Goal: Transaction & Acquisition: Purchase product/service

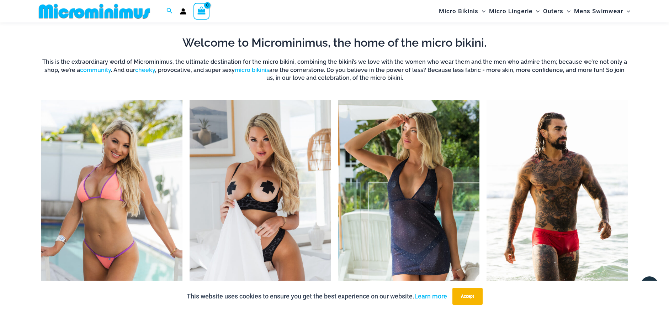
scroll to position [669, 0]
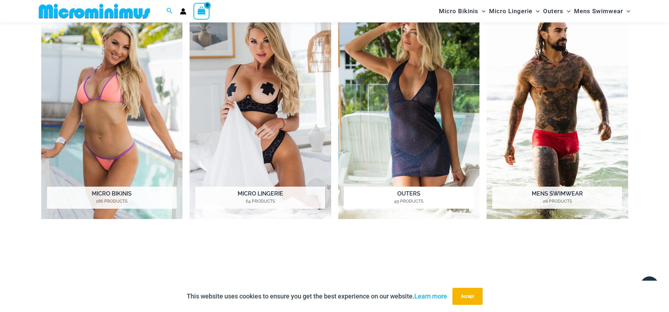
click at [417, 117] on img "Visit product category Outers" at bounding box center [409, 109] width 142 height 217
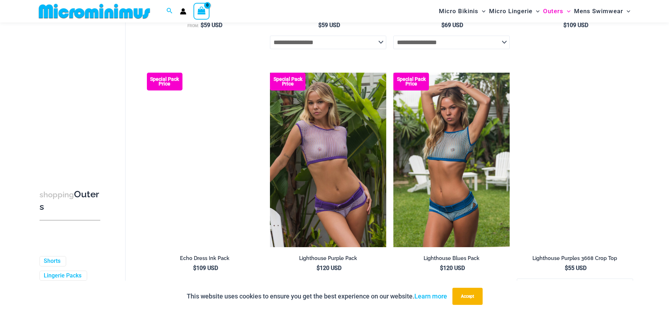
scroll to position [1064, 0]
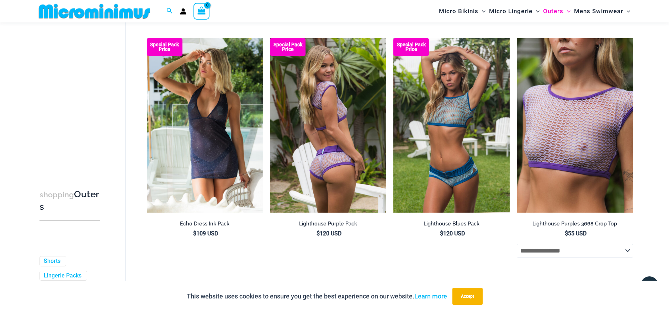
click at [332, 150] on img at bounding box center [328, 125] width 116 height 174
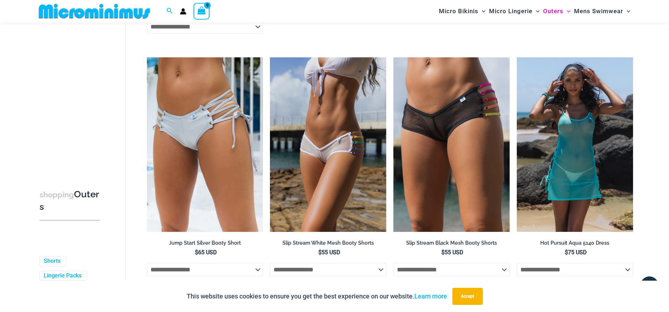
scroll to position [1776, 0]
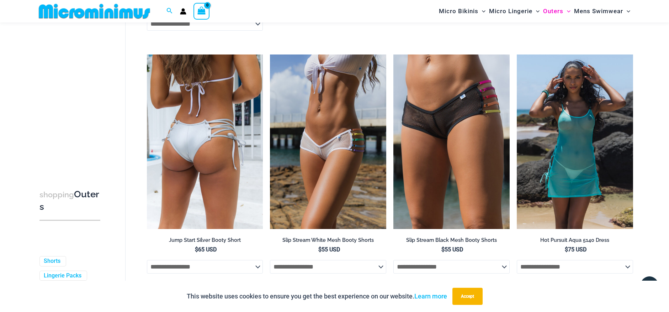
click at [225, 136] on img at bounding box center [205, 141] width 116 height 174
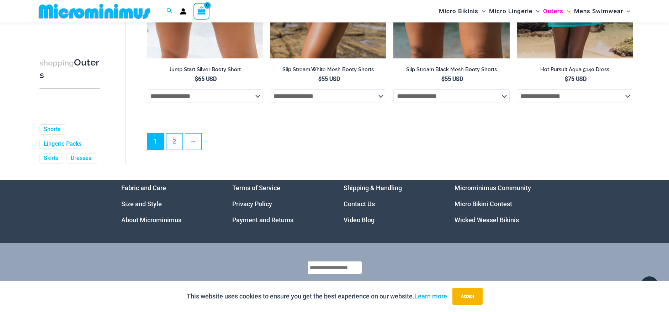
scroll to position [1914, 0]
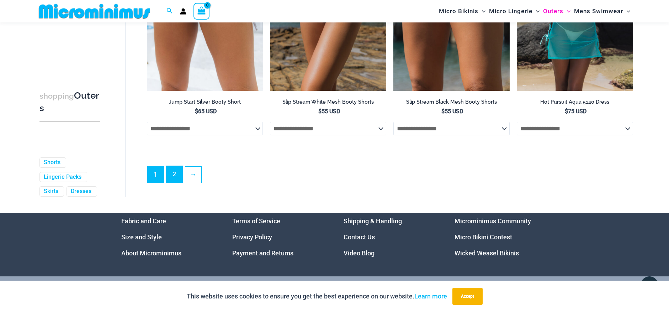
click at [173, 182] on link "2" at bounding box center [174, 174] width 16 height 17
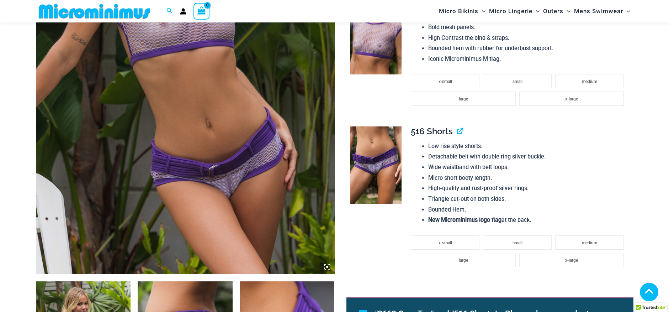
scroll to position [494, 0]
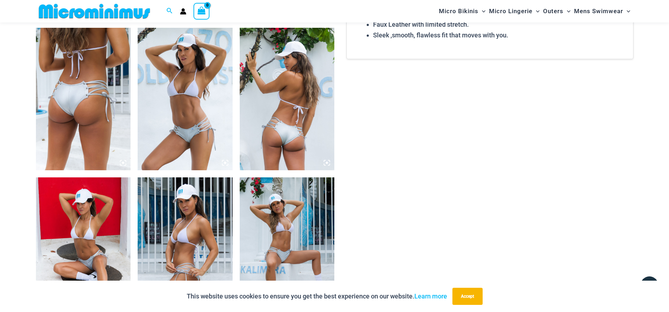
scroll to position [563, 0]
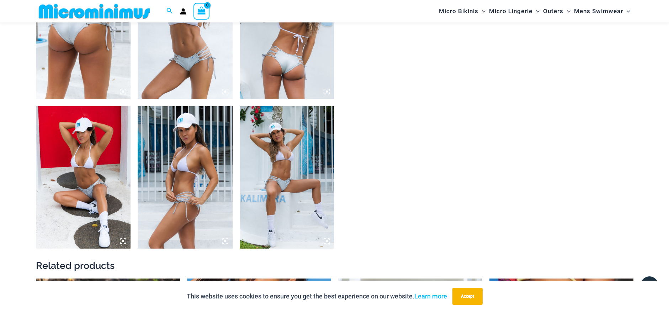
click at [297, 66] on img at bounding box center [287, 28] width 95 height 142
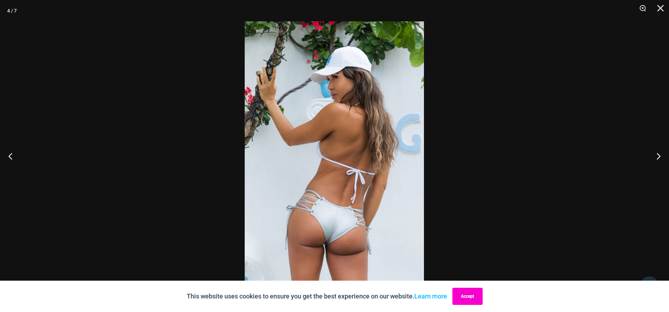
click at [468, 300] on button "Accept" at bounding box center [467, 295] width 30 height 17
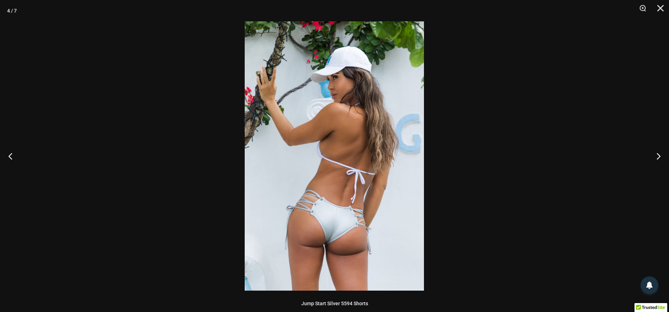
click at [335, 206] on img at bounding box center [334, 155] width 179 height 269
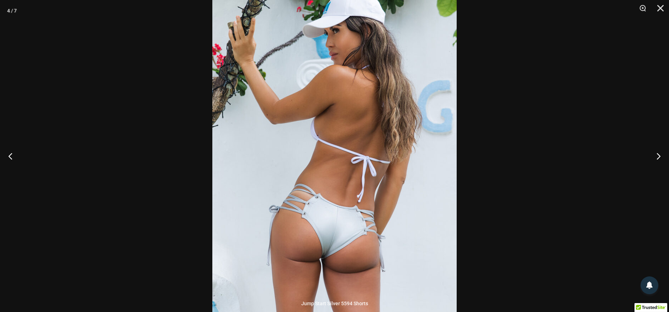
click at [335, 206] on img at bounding box center [334, 137] width 244 height 366
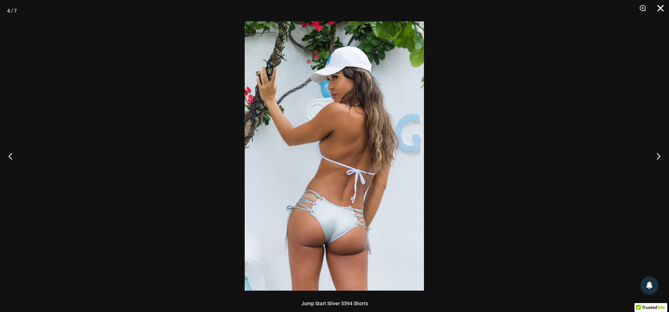
click at [655, 7] on button "Close" at bounding box center [658, 10] width 18 height 21
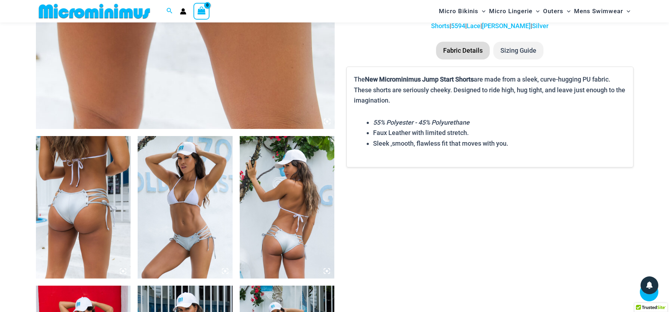
scroll to position [421, 0]
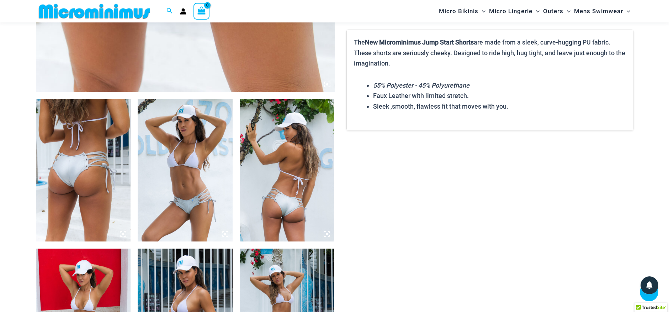
click at [285, 203] on img at bounding box center [287, 170] width 95 height 142
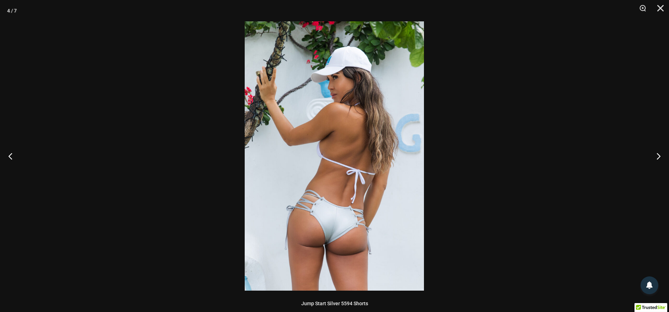
click at [343, 232] on img at bounding box center [334, 155] width 179 height 269
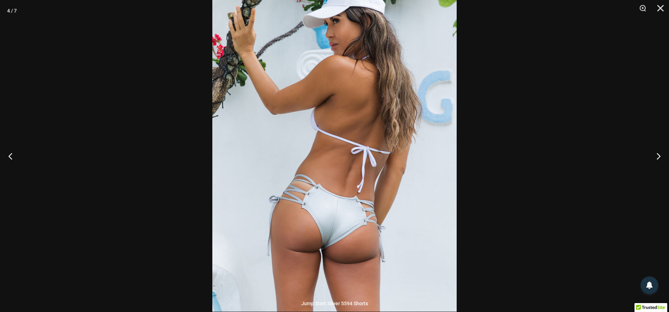
click at [339, 223] on img at bounding box center [334, 128] width 244 height 366
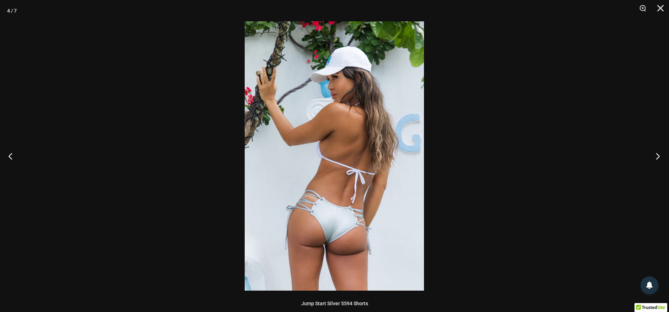
click at [660, 154] on button "Next" at bounding box center [655, 156] width 27 height 36
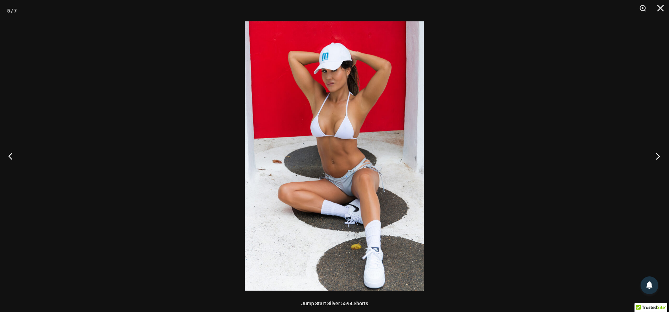
click at [659, 154] on button "Next" at bounding box center [655, 156] width 27 height 36
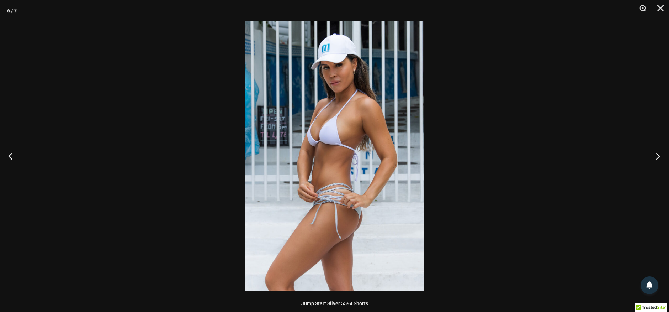
click at [659, 154] on button "Next" at bounding box center [655, 156] width 27 height 36
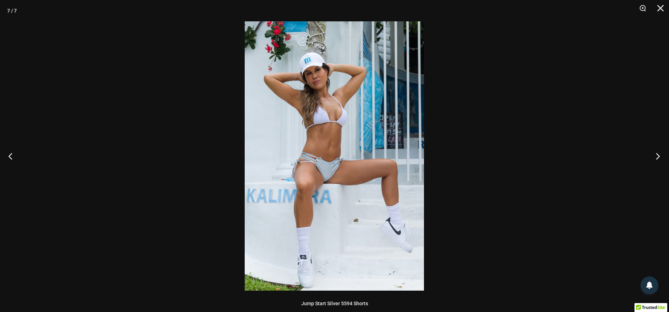
click at [659, 154] on button "Next" at bounding box center [655, 156] width 27 height 36
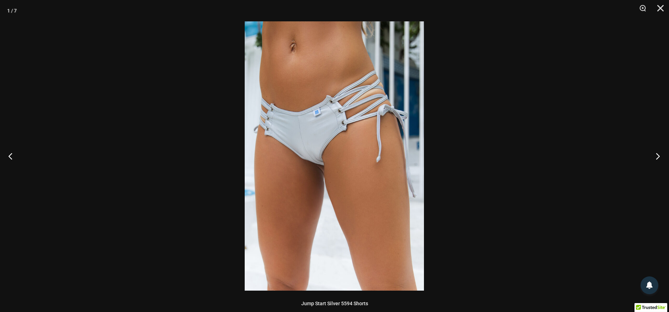
click at [659, 154] on button "Next" at bounding box center [655, 156] width 27 height 36
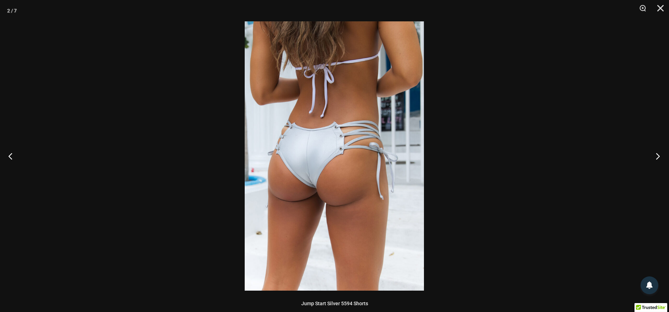
click at [659, 154] on button "Next" at bounding box center [655, 156] width 27 height 36
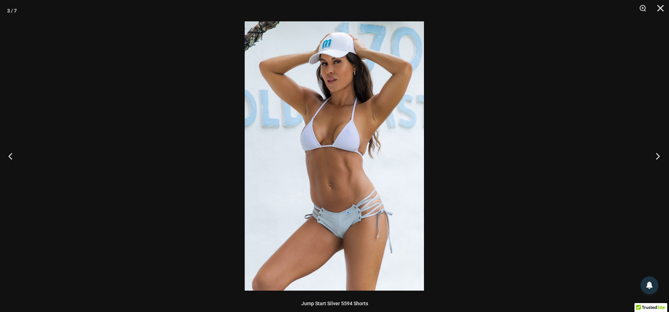
click at [659, 154] on button "Next" at bounding box center [655, 156] width 27 height 36
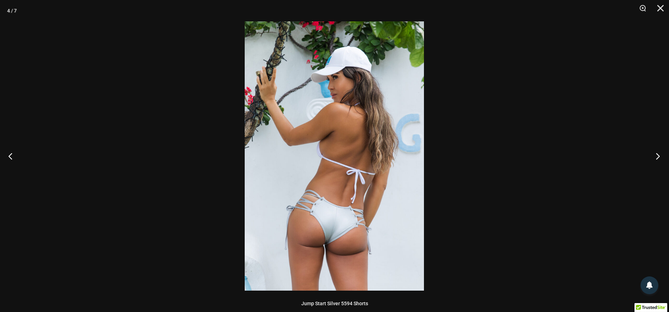
click at [659, 154] on button "Next" at bounding box center [655, 156] width 27 height 36
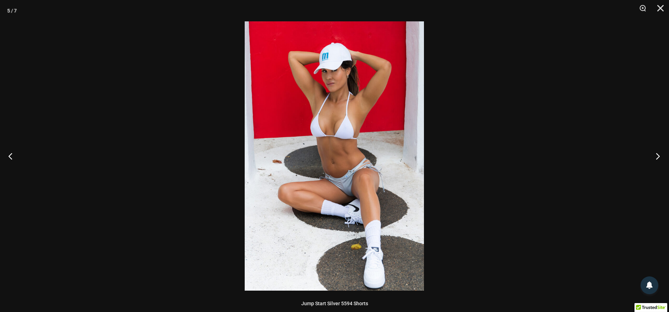
click at [659, 154] on button "Next" at bounding box center [655, 156] width 27 height 36
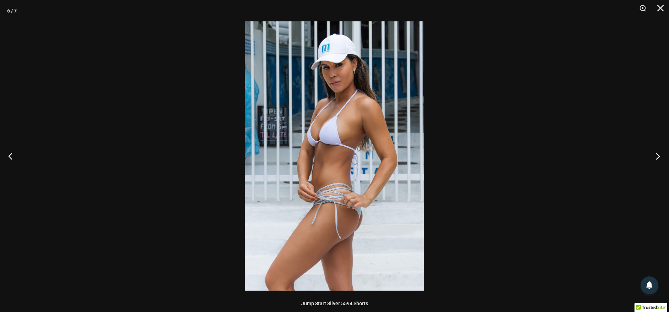
click at [659, 154] on button "Next" at bounding box center [655, 156] width 27 height 36
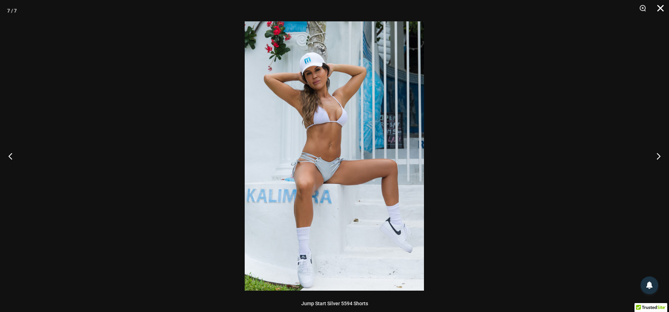
click at [660, 10] on button "Close" at bounding box center [658, 10] width 18 height 21
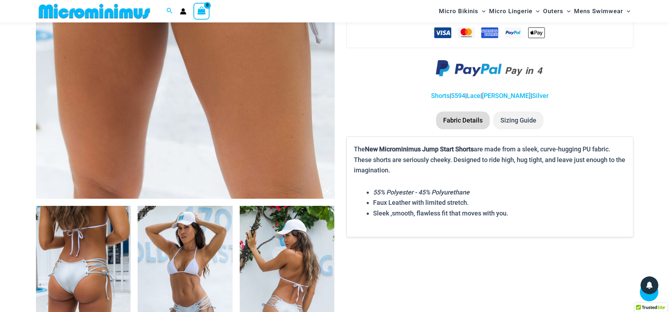
scroll to position [457, 0]
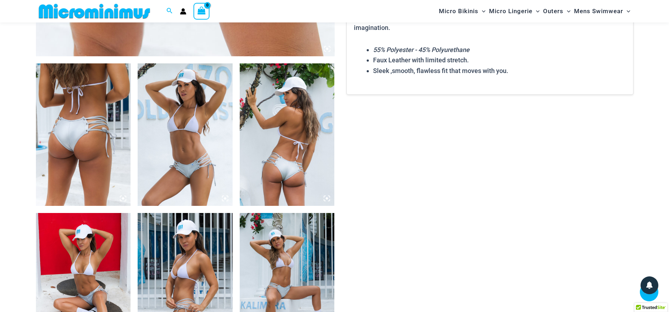
click at [85, 138] on img at bounding box center [83, 134] width 95 height 142
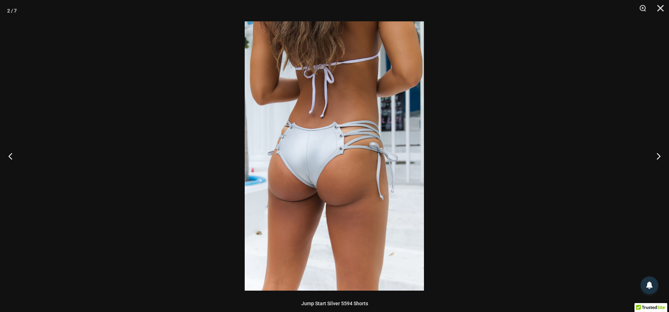
click at [303, 157] on img at bounding box center [334, 155] width 179 height 269
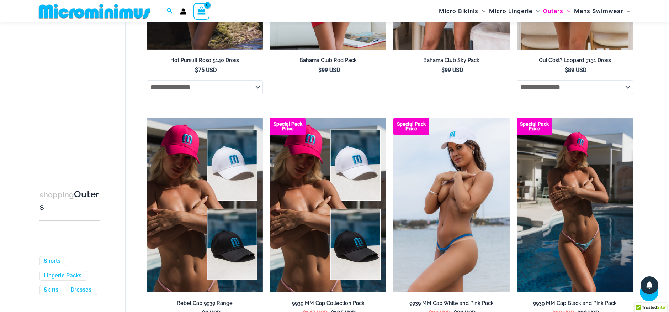
scroll to position [100, 0]
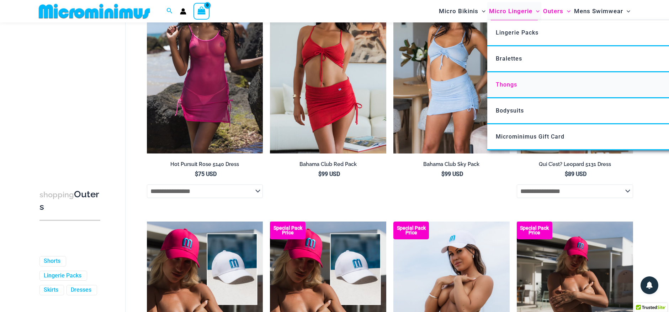
click at [512, 83] on span "Thongs" at bounding box center [506, 84] width 21 height 7
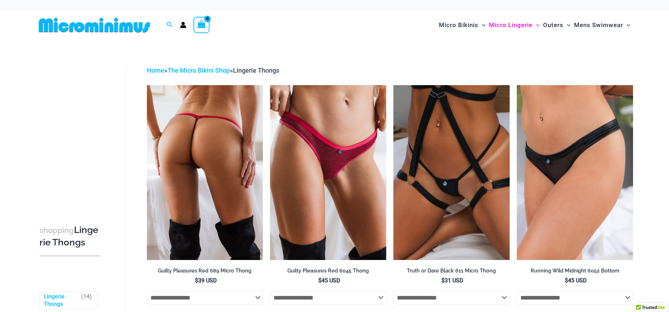
click at [221, 134] on img at bounding box center [205, 172] width 116 height 174
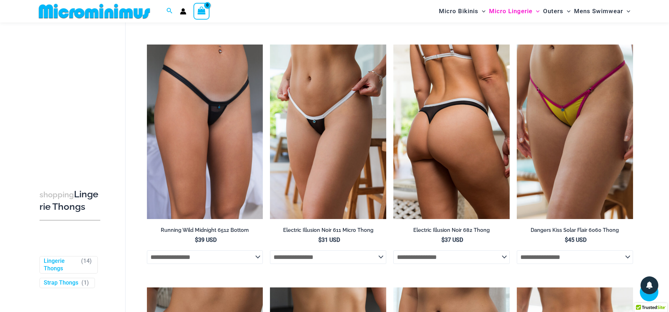
scroll to position [279, 0]
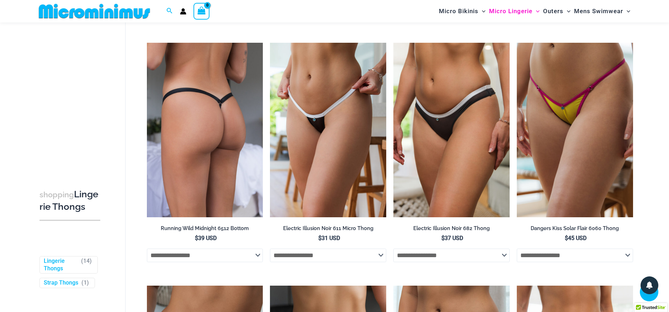
click at [217, 97] on img at bounding box center [205, 130] width 116 height 174
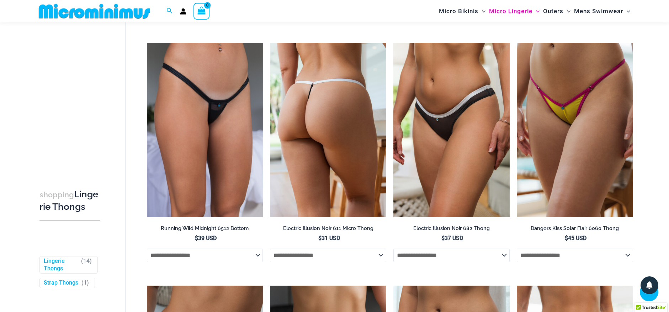
click at [337, 106] on img at bounding box center [328, 130] width 116 height 174
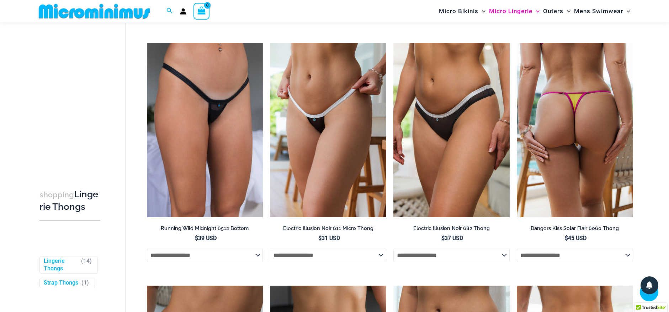
click at [578, 109] on img at bounding box center [575, 130] width 116 height 174
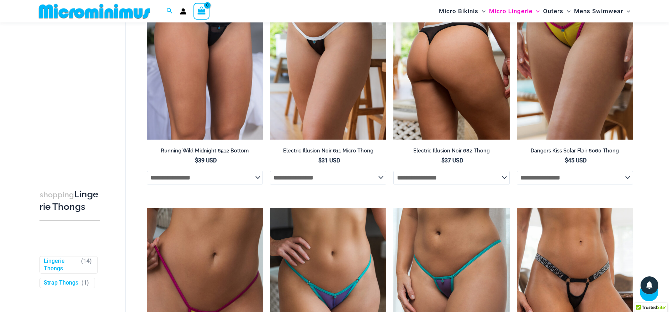
scroll to position [492, 0]
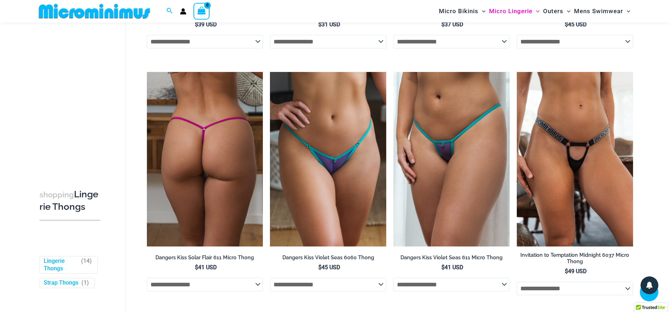
click at [218, 137] on img at bounding box center [205, 159] width 116 height 174
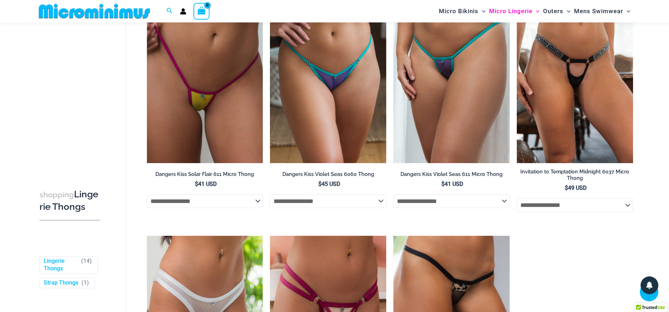
scroll to position [705, 0]
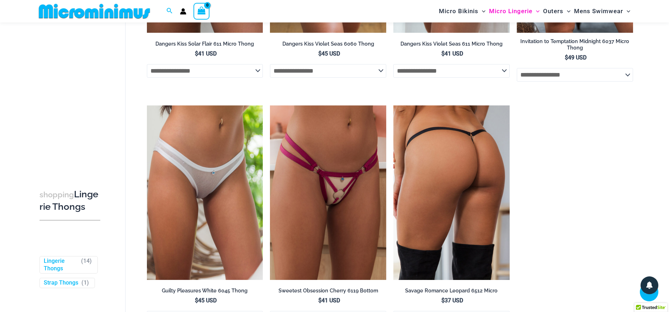
click at [459, 148] on img at bounding box center [451, 192] width 116 height 174
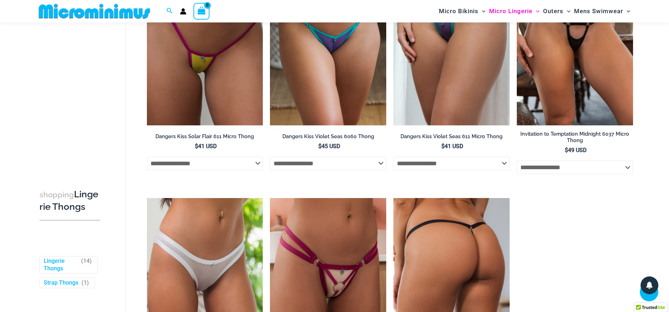
scroll to position [549, 0]
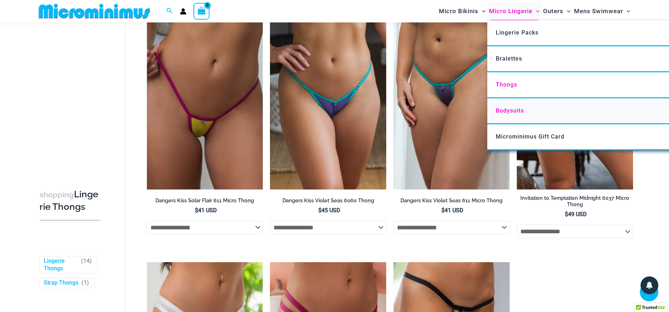
click at [516, 108] on span "Bodysuits" at bounding box center [510, 110] width 28 height 7
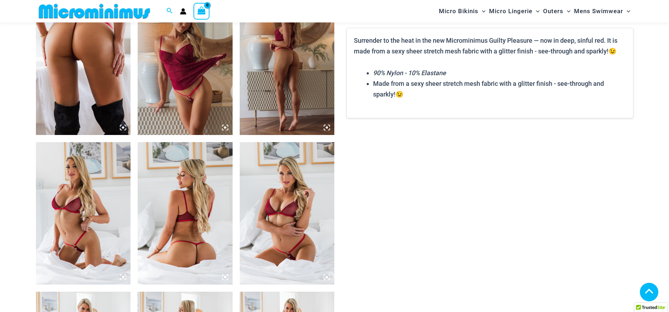
scroll to position [569, 0]
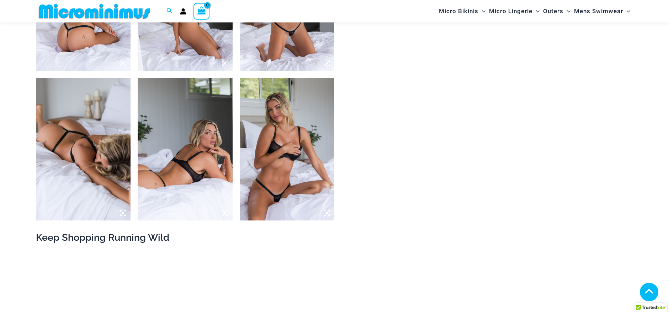
scroll to position [742, 0]
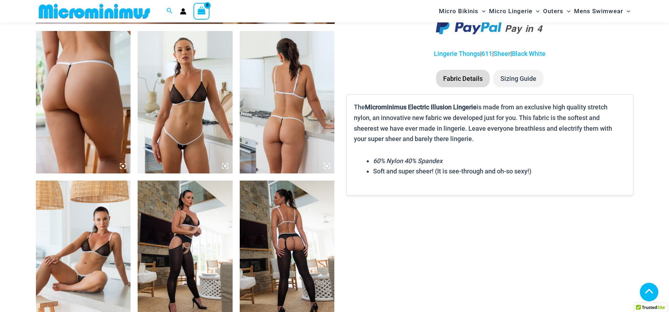
scroll to position [491, 0]
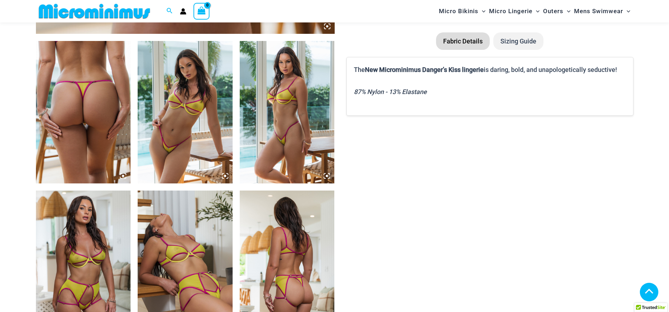
scroll to position [462, 0]
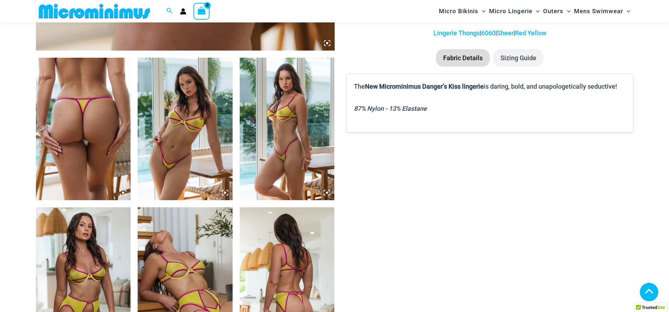
click at [212, 145] on img at bounding box center [185, 129] width 95 height 142
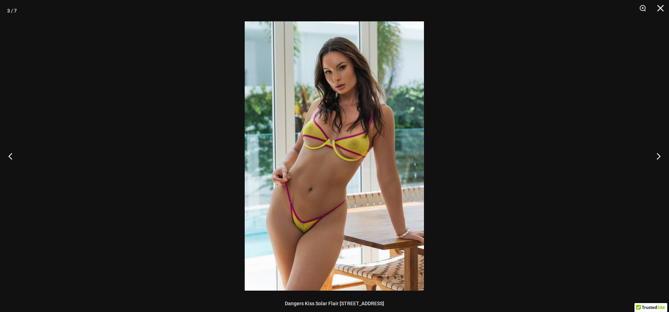
click at [306, 215] on img at bounding box center [334, 155] width 179 height 269
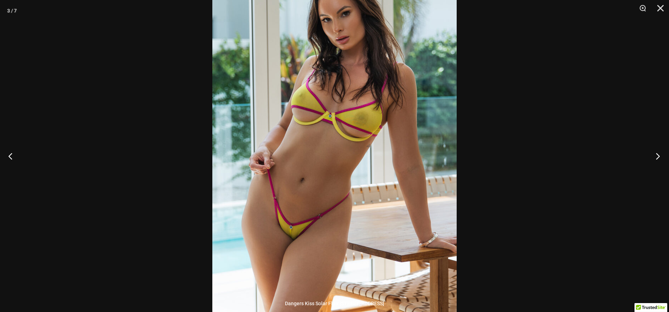
click at [657, 154] on button "Next" at bounding box center [655, 156] width 27 height 36
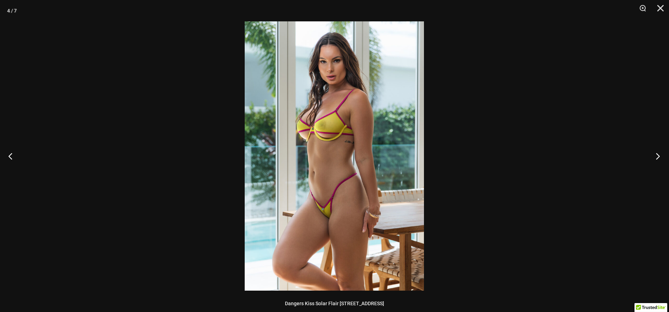
click at [657, 154] on button "Next" at bounding box center [655, 156] width 27 height 36
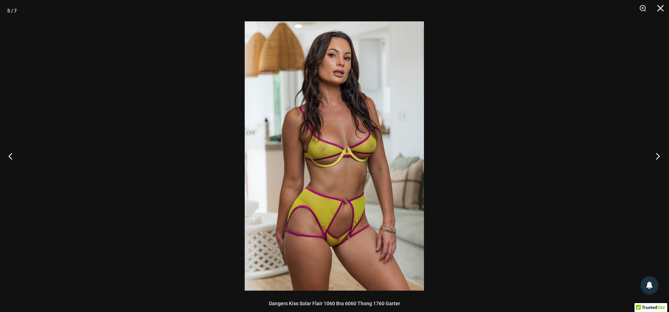
click at [656, 154] on button "Next" at bounding box center [655, 156] width 27 height 36
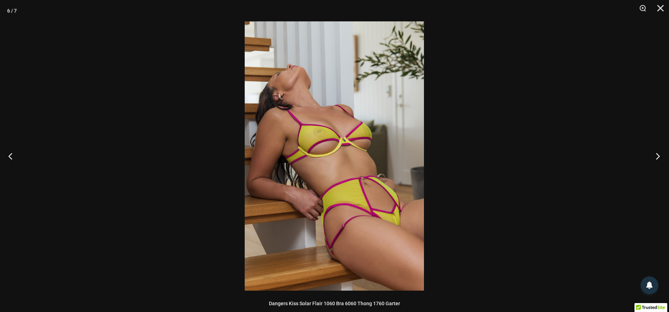
click at [656, 154] on button "Next" at bounding box center [655, 156] width 27 height 36
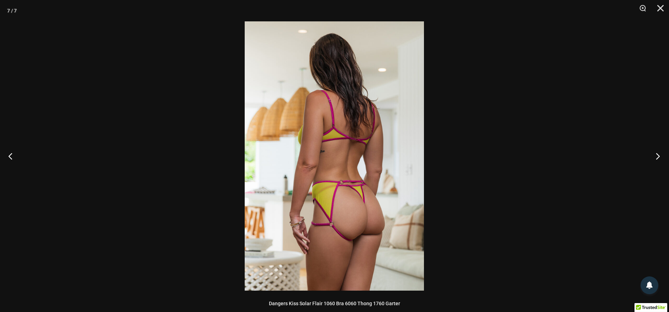
click at [656, 154] on button "Next" at bounding box center [655, 156] width 27 height 36
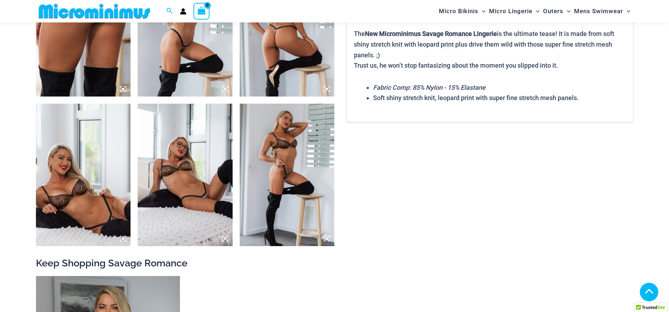
scroll to position [669, 0]
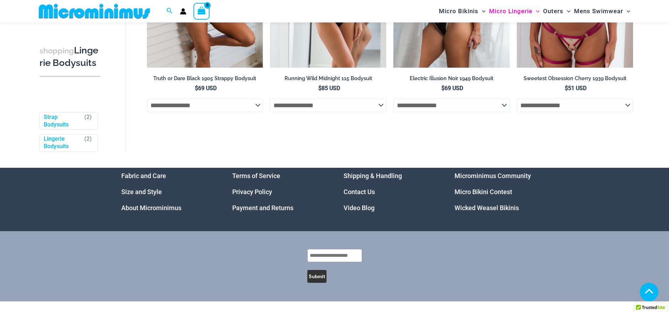
scroll to position [8, 0]
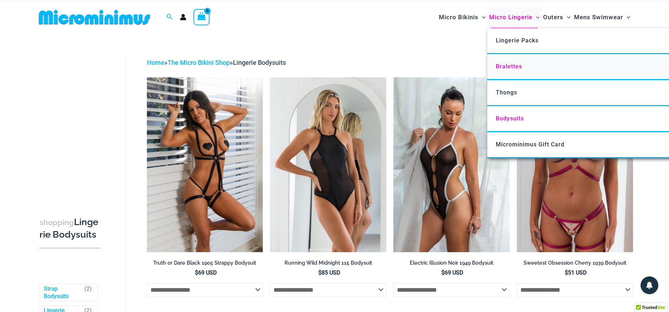
click at [517, 65] on span "Bralettes" at bounding box center [509, 66] width 26 height 7
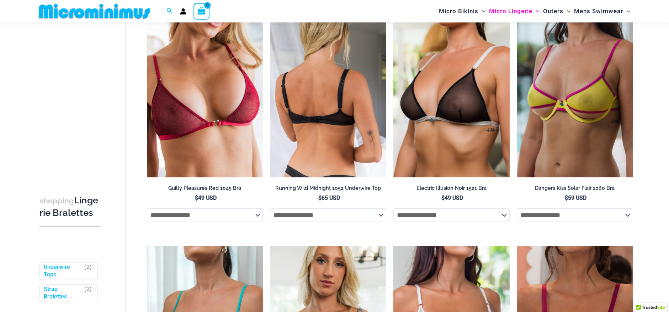
scroll to position [101, 0]
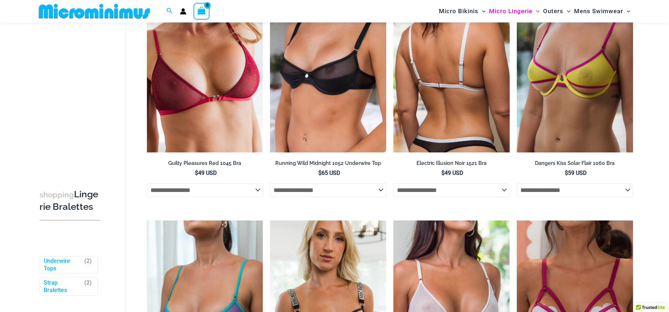
click at [453, 186] on select "**********" at bounding box center [451, 190] width 116 height 14
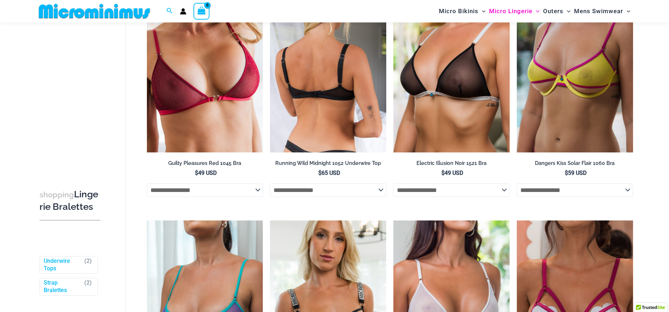
click at [348, 190] on select "**********" at bounding box center [328, 190] width 116 height 14
click at [354, 190] on select "**********" at bounding box center [328, 190] width 116 height 14
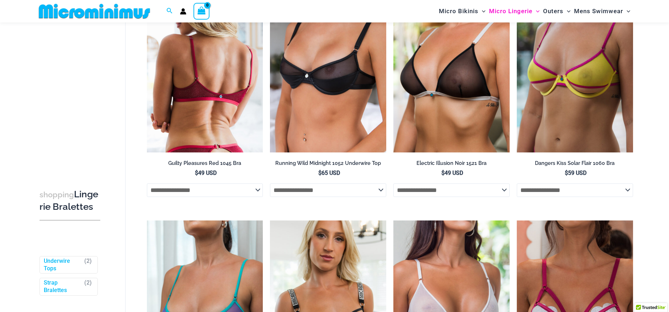
click at [231, 194] on select "**********" at bounding box center [205, 190] width 116 height 14
click at [236, 190] on select "**********" at bounding box center [205, 190] width 116 height 14
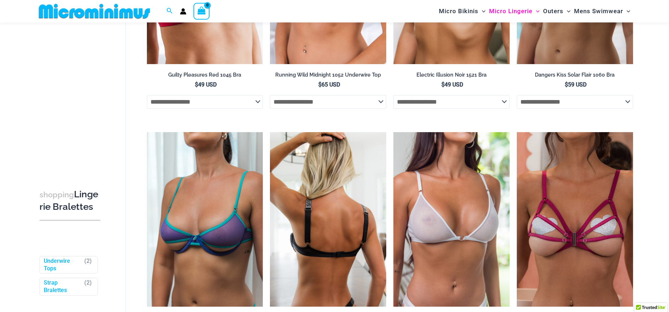
scroll to position [279, 0]
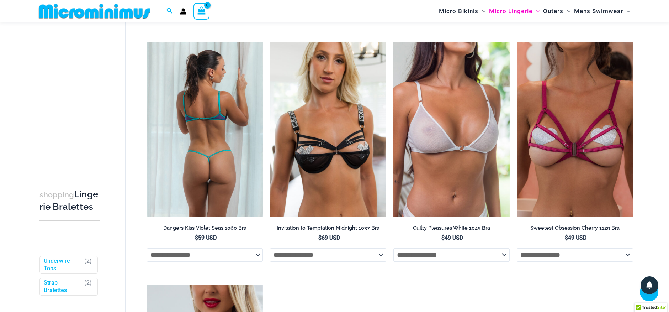
click at [224, 255] on select "**********" at bounding box center [205, 255] width 116 height 14
click at [228, 250] on select "**********" at bounding box center [205, 255] width 116 height 14
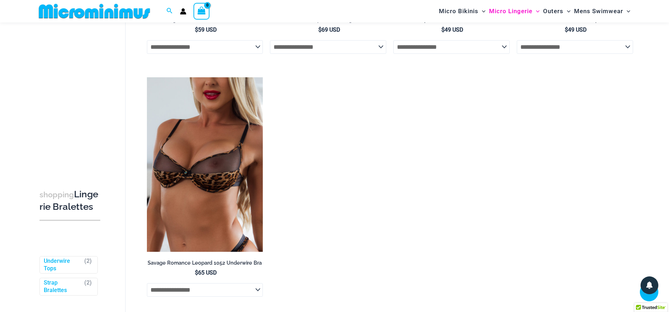
scroll to position [492, 0]
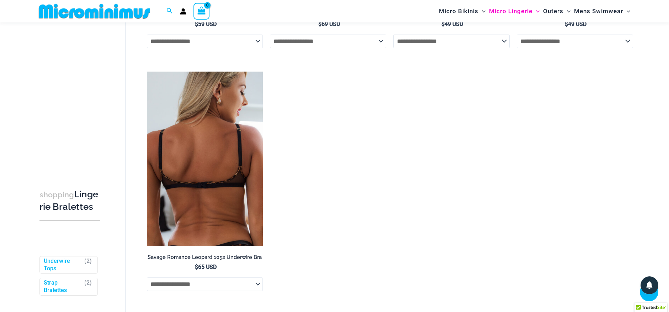
click at [230, 295] on li "**********" at bounding box center [205, 184] width 116 height 227
click at [228, 287] on select "**********" at bounding box center [205, 284] width 116 height 14
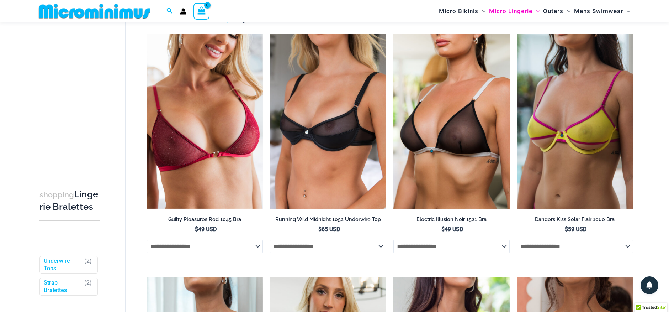
scroll to position [0, 0]
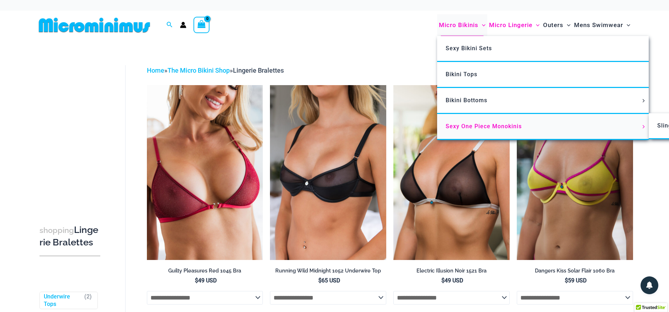
click at [492, 121] on link "Sexy One Piece Monokinis" at bounding box center [543, 127] width 212 height 26
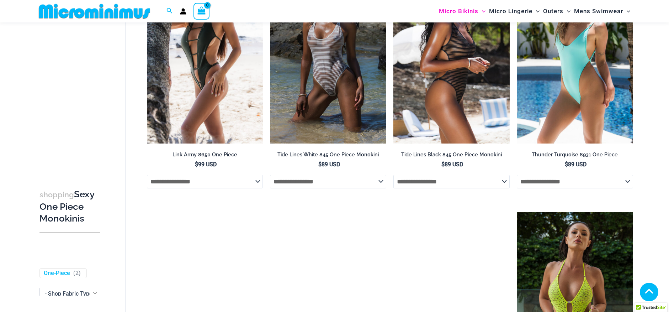
scroll to position [780, 0]
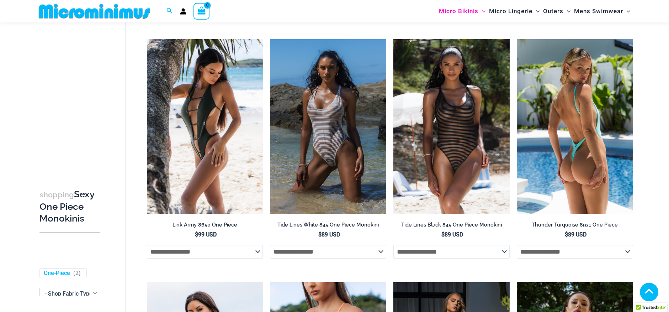
click at [589, 128] on img at bounding box center [575, 126] width 116 height 174
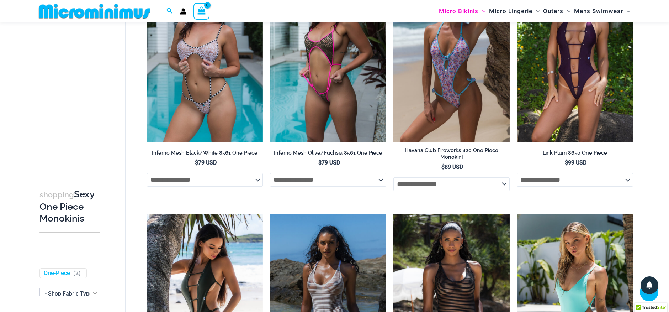
scroll to position [566, 0]
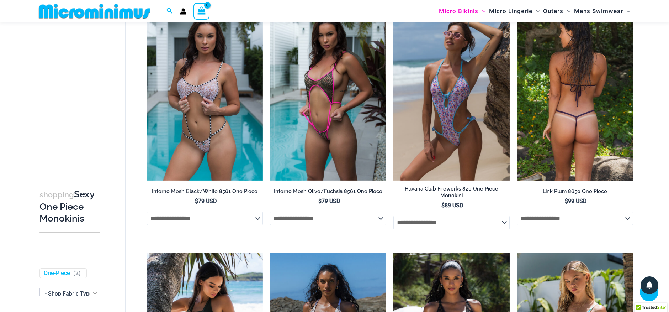
click at [572, 109] on img at bounding box center [575, 93] width 116 height 174
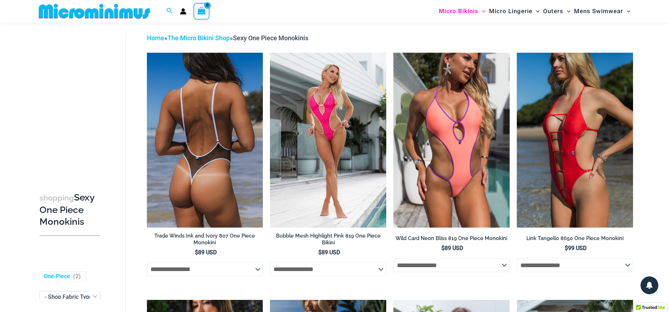
scroll to position [0, 0]
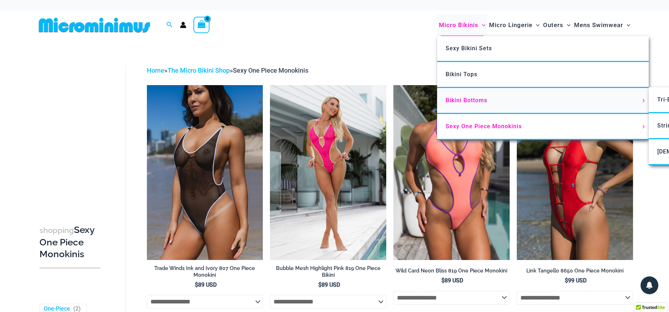
click at [472, 96] on link "Bikini Bottoms" at bounding box center [543, 101] width 212 height 26
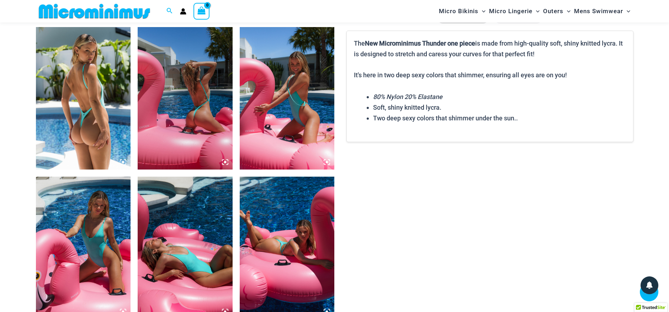
scroll to position [670, 0]
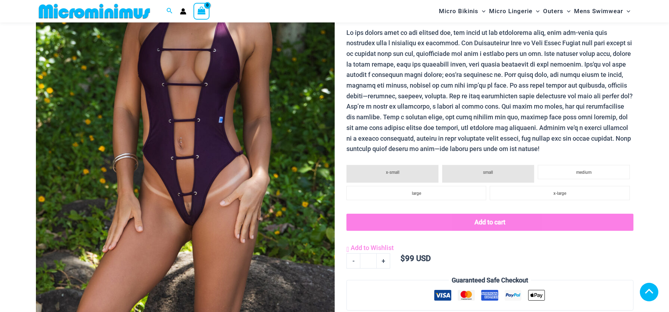
scroll to position [317, 0]
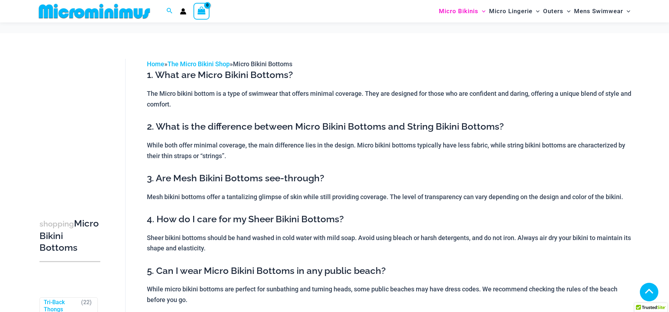
scroll to position [355, 0]
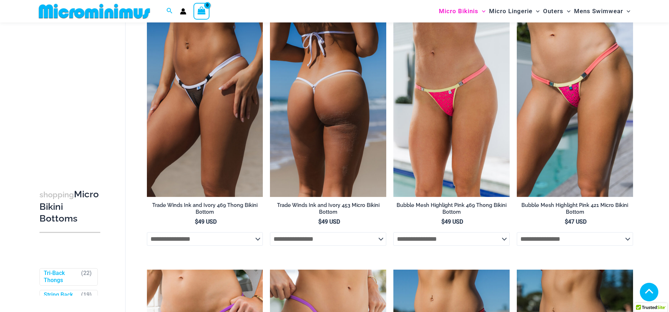
click at [326, 109] on img at bounding box center [328, 109] width 116 height 174
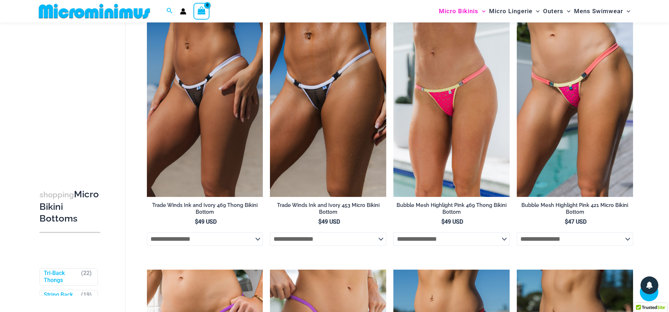
scroll to position [532, 0]
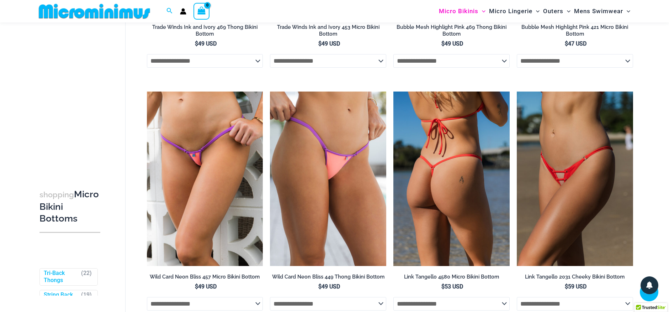
click at [434, 173] on img at bounding box center [451, 178] width 116 height 174
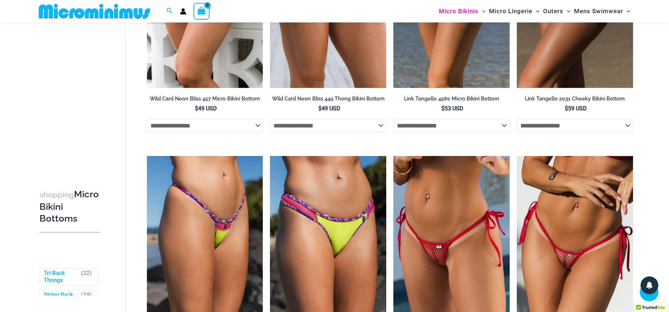
scroll to position [817, 0]
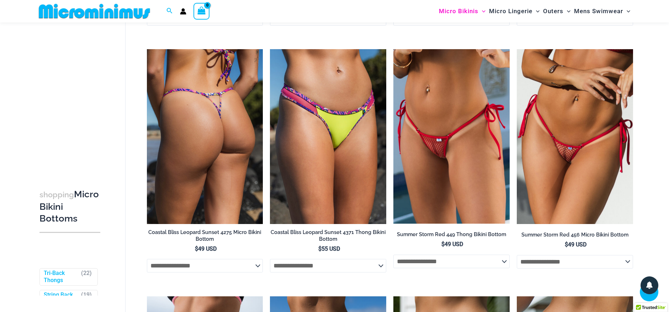
click at [191, 132] on img at bounding box center [205, 136] width 116 height 174
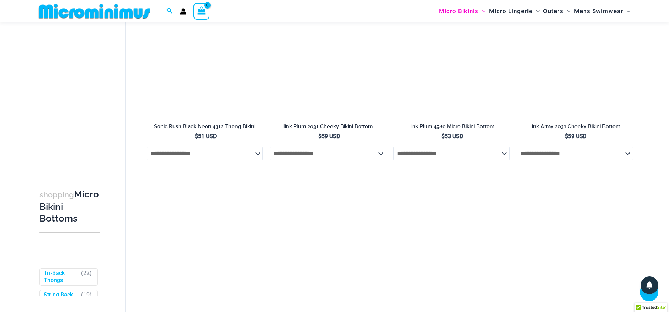
scroll to position [2062, 0]
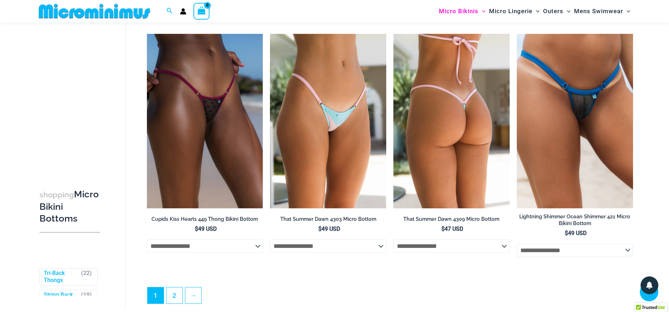
click at [466, 142] on img at bounding box center [451, 121] width 116 height 174
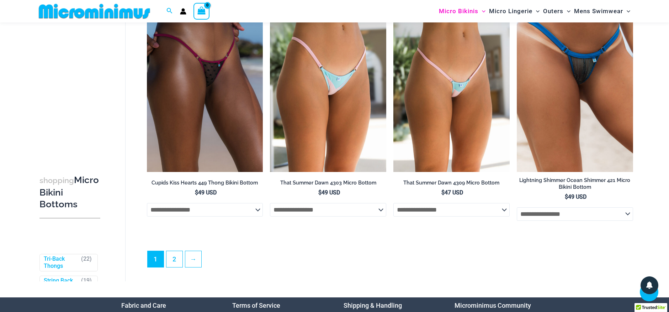
scroll to position [2133, 0]
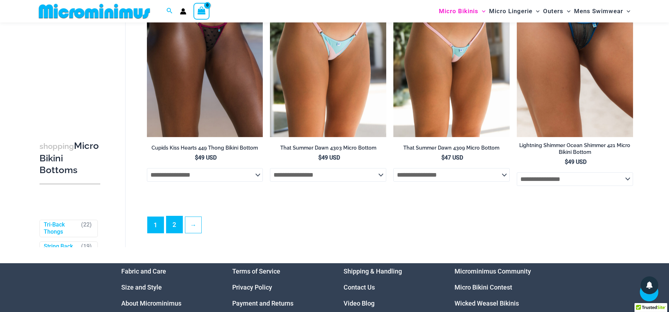
click at [178, 233] on link "2" at bounding box center [174, 224] width 16 height 17
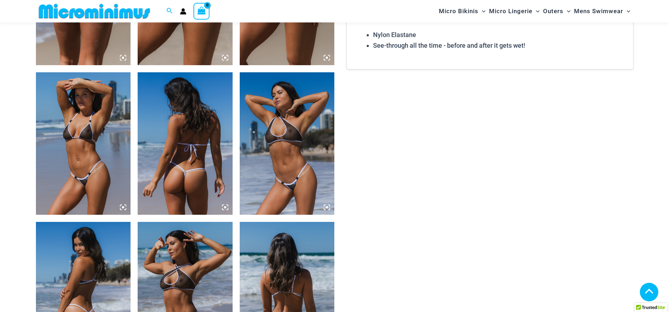
scroll to position [669, 0]
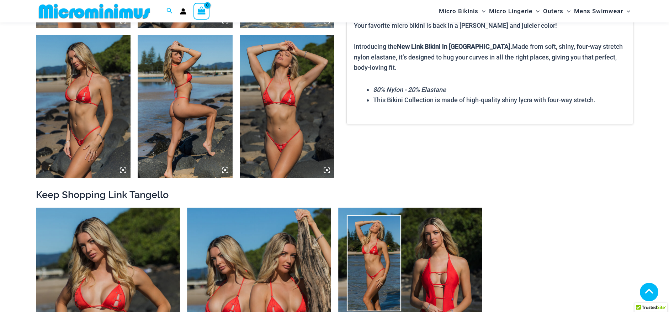
scroll to position [635, 0]
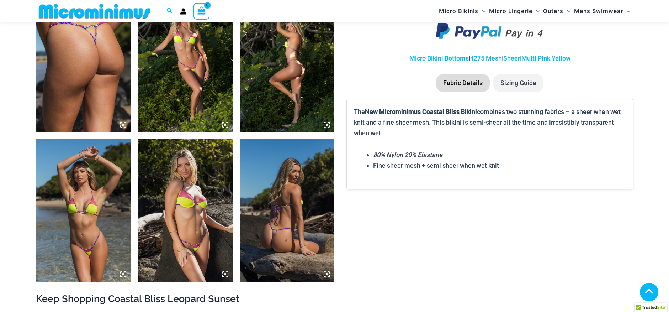
scroll to position [599, 0]
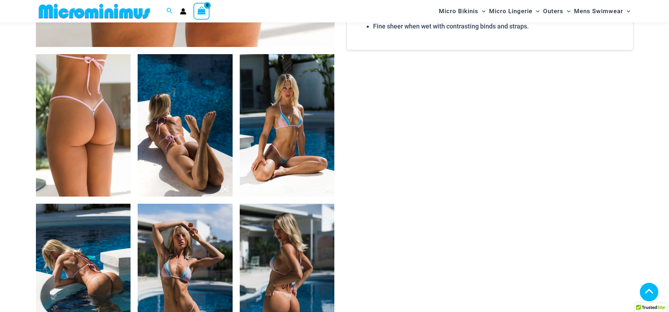
scroll to position [460, 0]
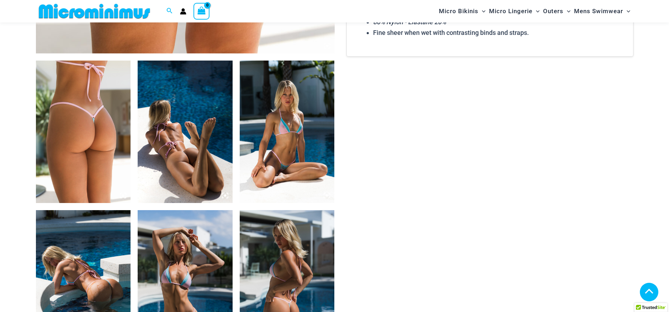
click at [90, 120] on img at bounding box center [83, 131] width 95 height 142
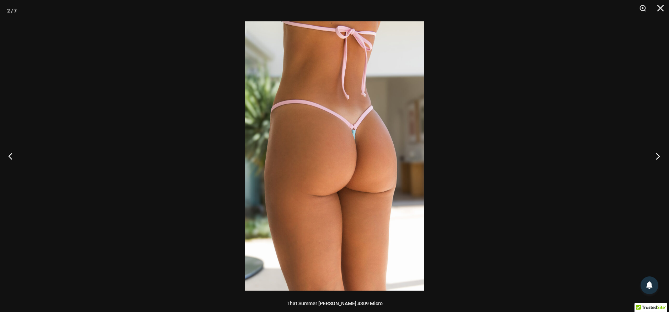
click at [656, 156] on button "Next" at bounding box center [655, 156] width 27 height 36
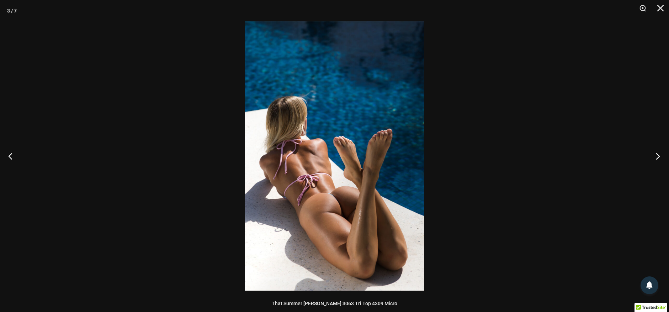
click at [656, 155] on button "Next" at bounding box center [655, 156] width 27 height 36
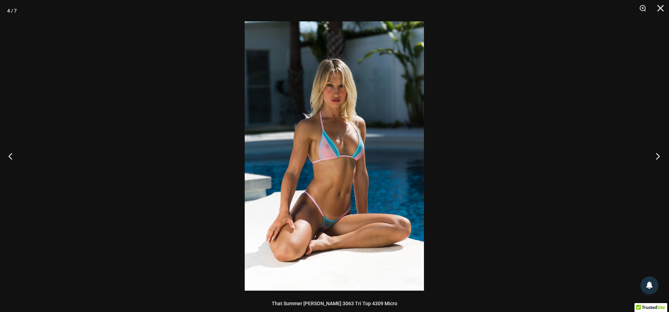
click at [656, 155] on button "Next" at bounding box center [655, 156] width 27 height 36
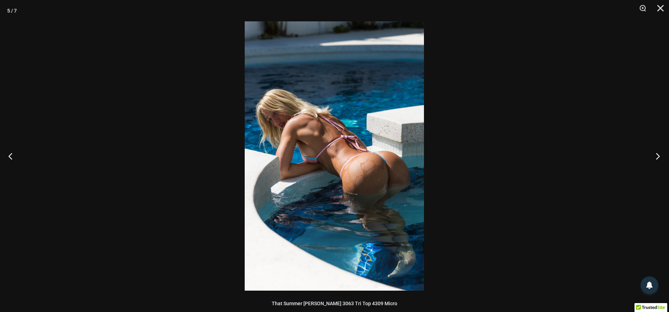
click at [656, 155] on button "Next" at bounding box center [655, 156] width 27 height 36
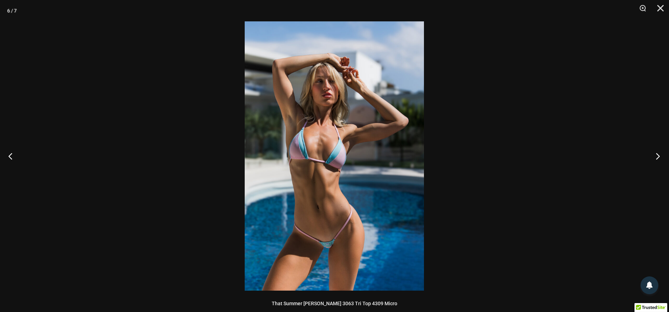
click at [656, 155] on button "Next" at bounding box center [655, 156] width 27 height 36
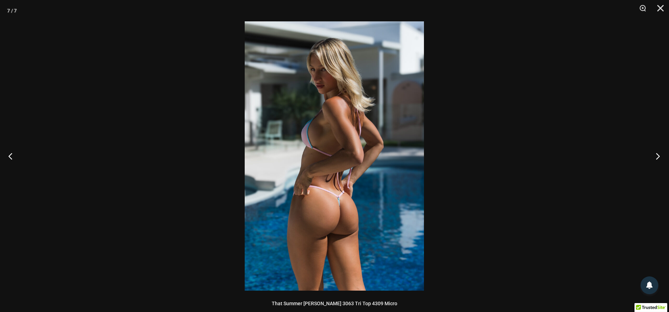
click at [656, 155] on button "Next" at bounding box center [655, 156] width 27 height 36
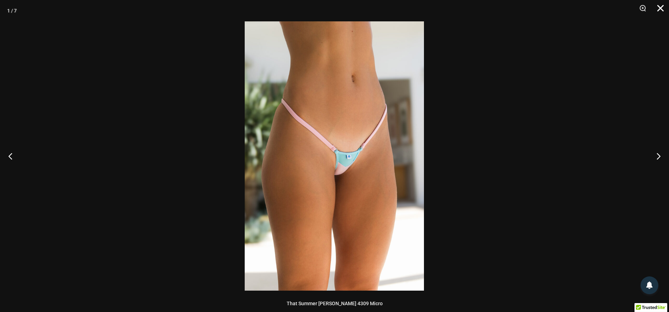
click at [662, 8] on button "Close" at bounding box center [658, 10] width 18 height 21
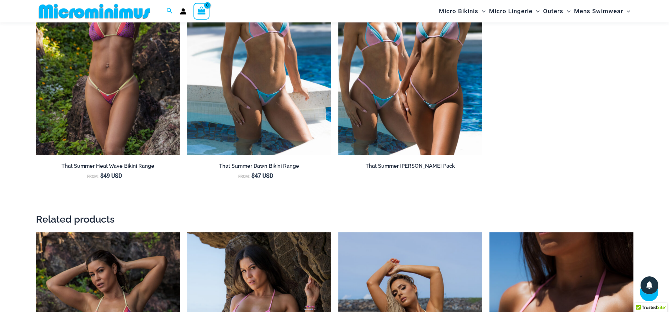
scroll to position [993, 0]
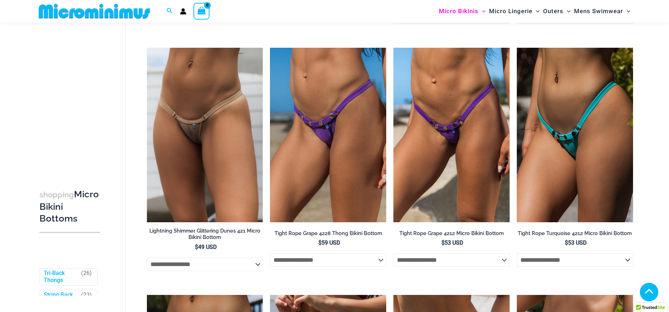
scroll to position [279, 0]
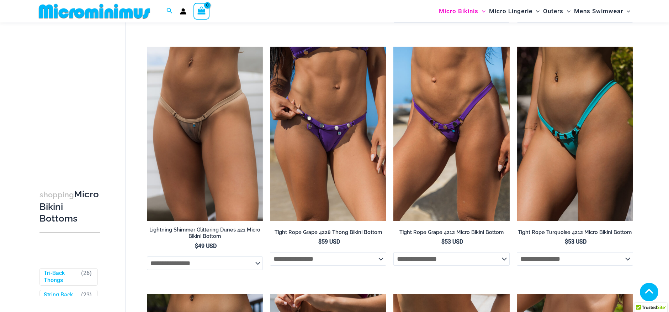
click at [361, 260] on select "**********" at bounding box center [328, 259] width 116 height 14
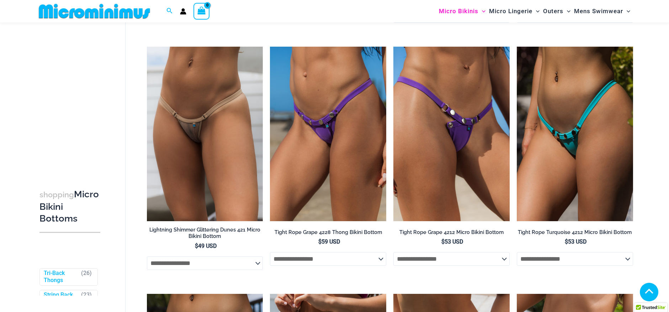
click at [416, 259] on select "**********" at bounding box center [451, 259] width 116 height 14
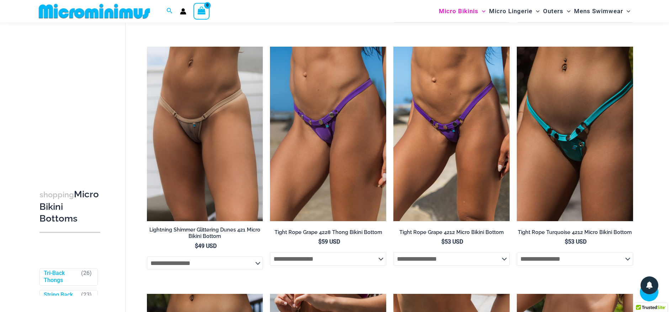
scroll to position [492, 0]
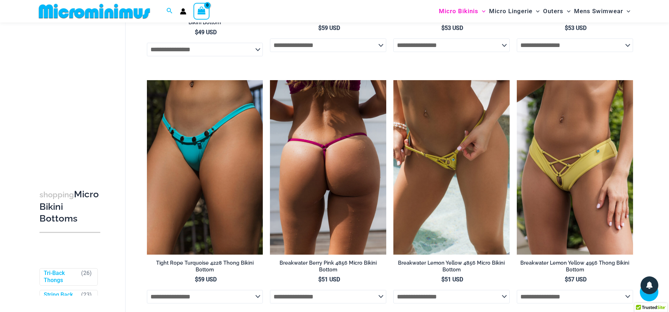
click at [318, 154] on img at bounding box center [328, 167] width 116 height 174
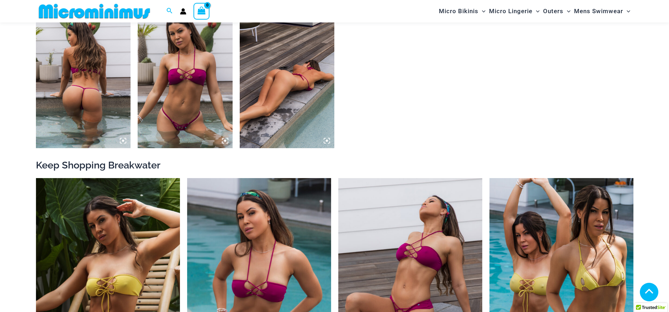
scroll to position [675, 0]
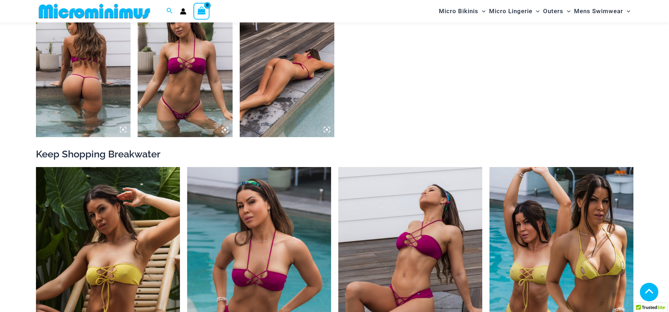
click at [210, 95] on img at bounding box center [185, 66] width 95 height 142
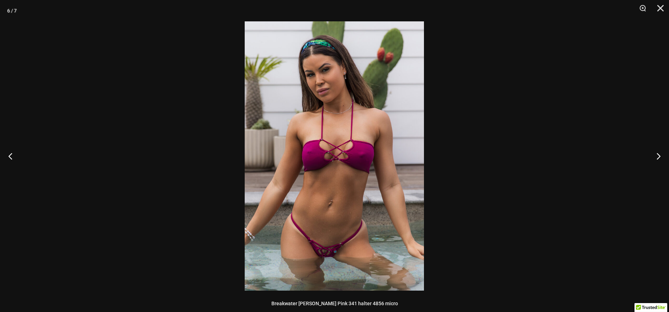
click at [336, 244] on img at bounding box center [334, 155] width 179 height 269
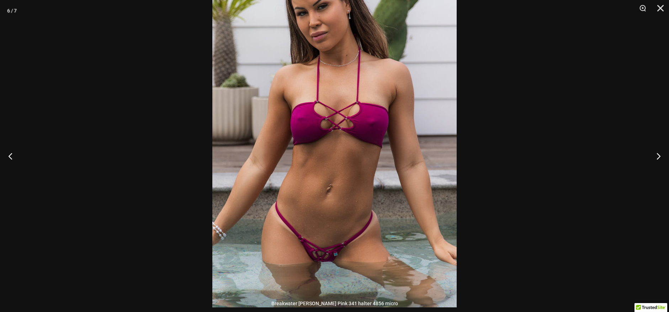
click at [336, 243] on img at bounding box center [334, 124] width 244 height 366
